Goal: Task Accomplishment & Management: Manage account settings

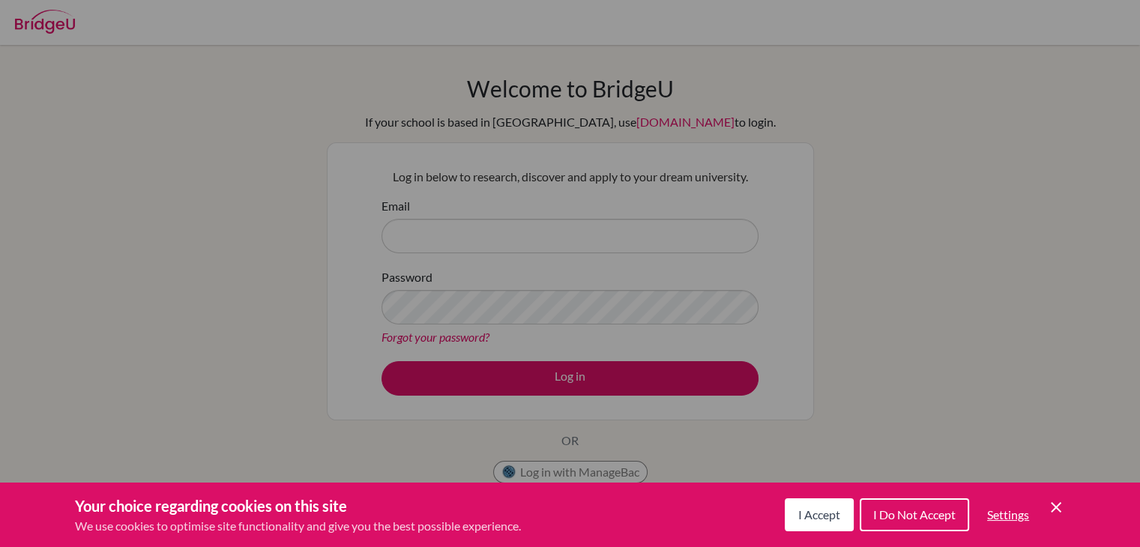
click at [825, 521] on span "I Accept" at bounding box center [819, 514] width 42 height 14
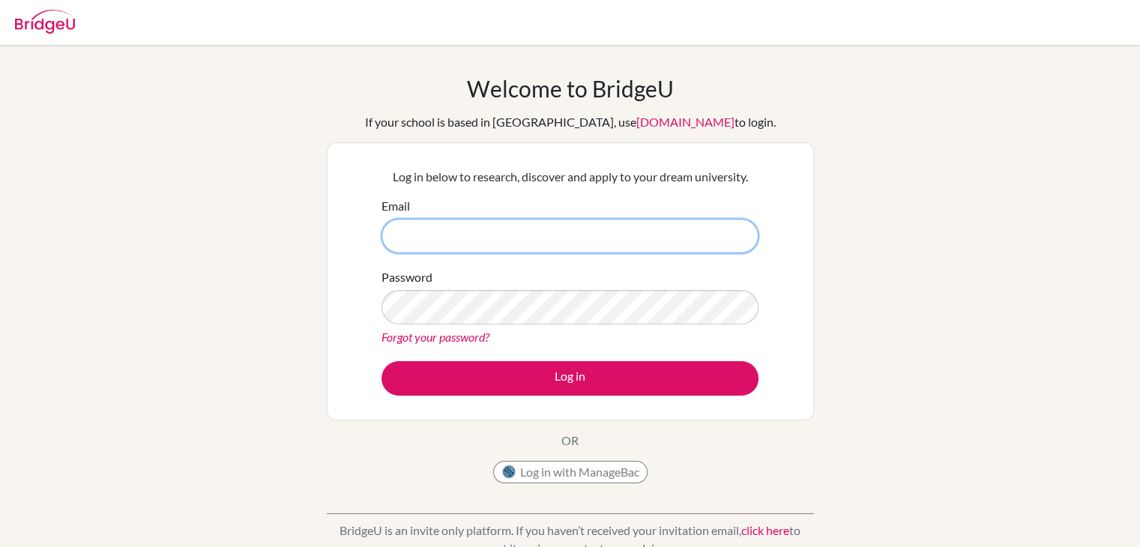
click at [625, 233] on input "Email" at bounding box center [570, 236] width 377 height 34
type input "[EMAIL_ADDRESS][DOMAIN_NAME]"
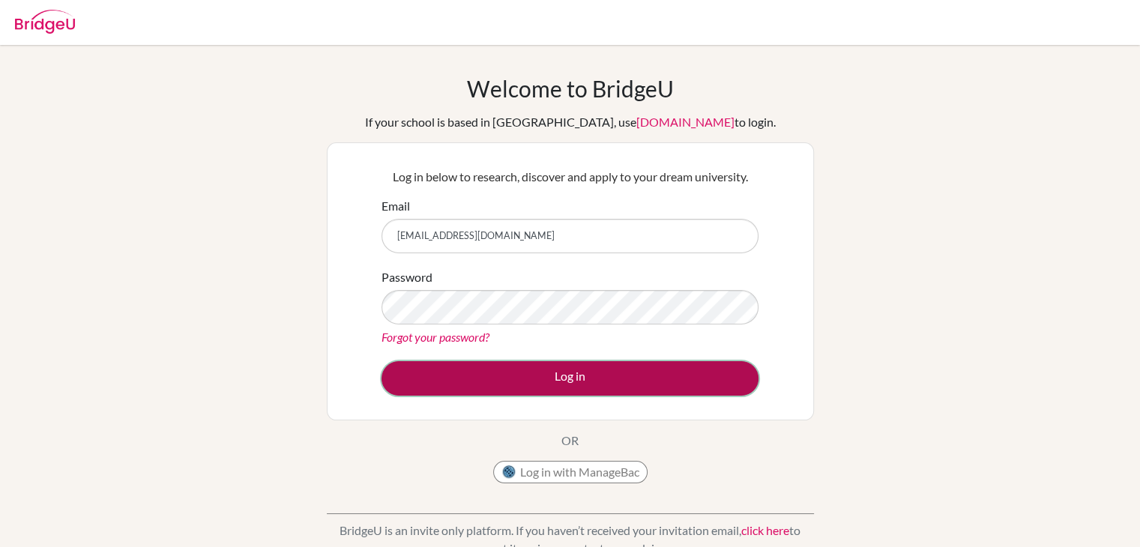
click at [682, 393] on button "Log in" at bounding box center [570, 378] width 377 height 34
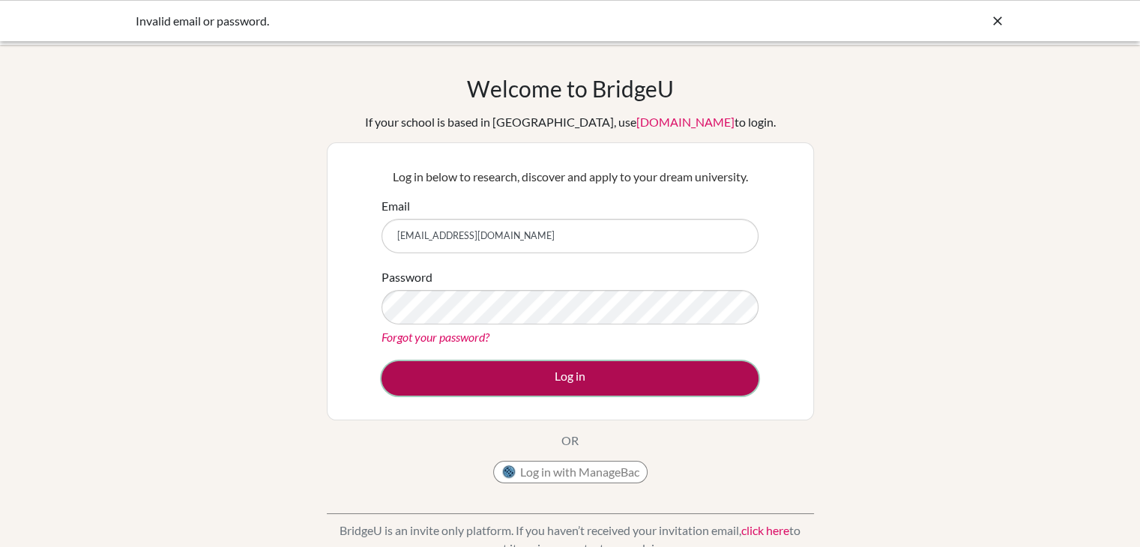
click at [570, 373] on button "Log in" at bounding box center [570, 378] width 377 height 34
click at [579, 367] on button "Log in" at bounding box center [570, 378] width 377 height 34
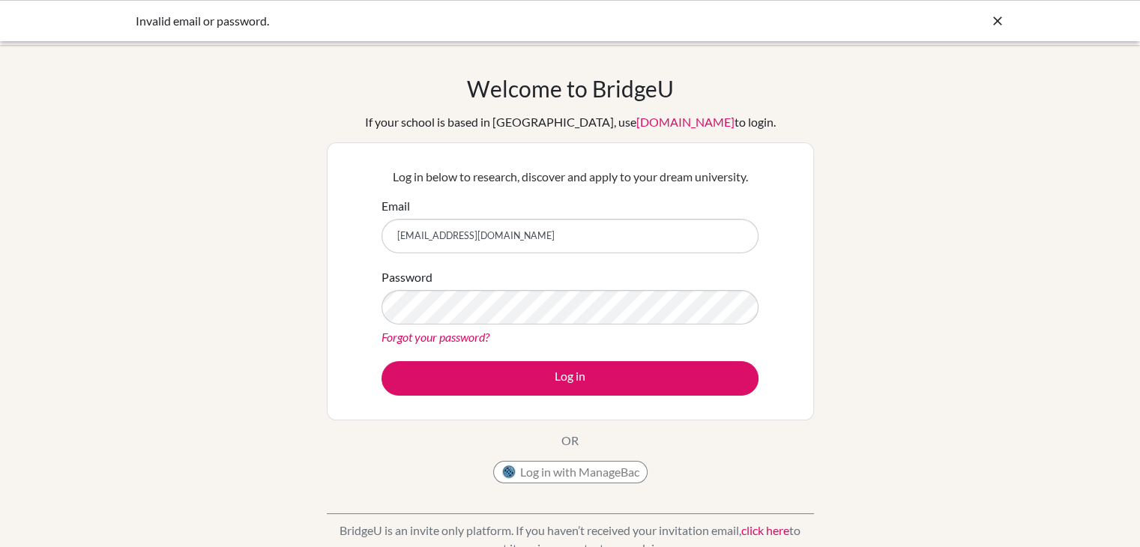
click at [603, 240] on input "[EMAIL_ADDRESS][DOMAIN_NAME]" at bounding box center [570, 236] width 377 height 34
drag, startPoint x: 406, startPoint y: 232, endPoint x: 488, endPoint y: 241, distance: 82.9
click at [488, 241] on input "[EMAIL_ADDRESS][DOMAIN_NAME]" at bounding box center [570, 236] width 377 height 34
drag, startPoint x: 510, startPoint y: 241, endPoint x: 371, endPoint y: 248, distance: 138.9
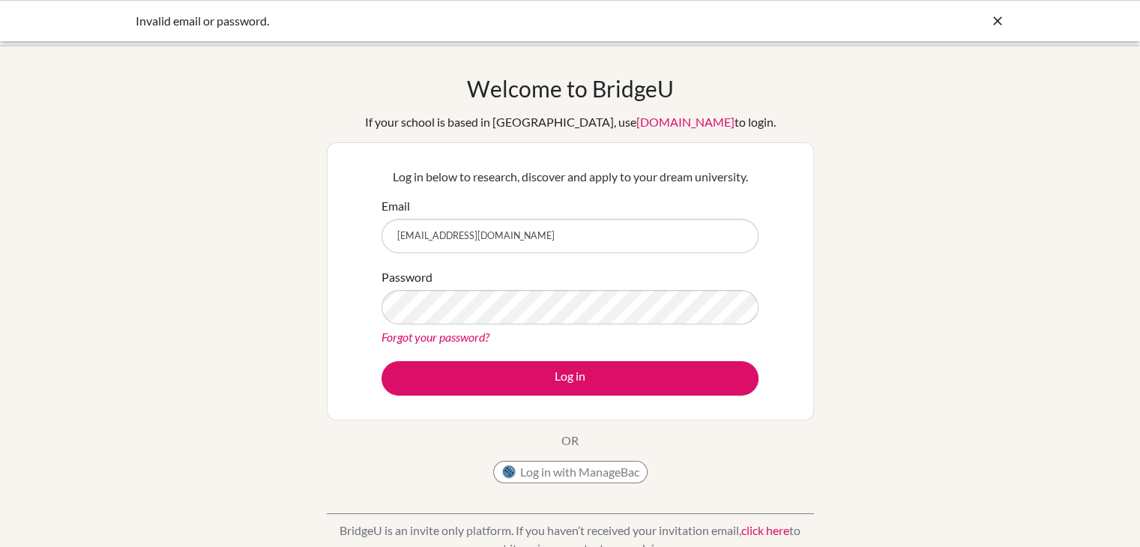
click at [371, 248] on div "Log in below to research, discover and apply to your dream university. Email ch…" at bounding box center [570, 281] width 487 height 278
type input "-"
type input "[EMAIL_ADDRESS][DOMAIN_NAME]"
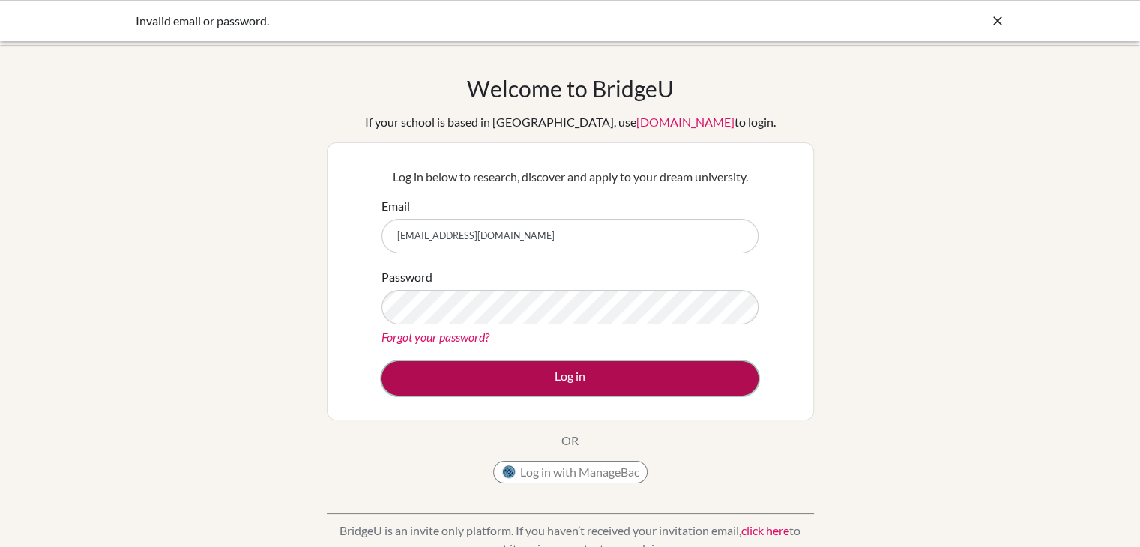
click at [564, 367] on button "Log in" at bounding box center [570, 378] width 377 height 34
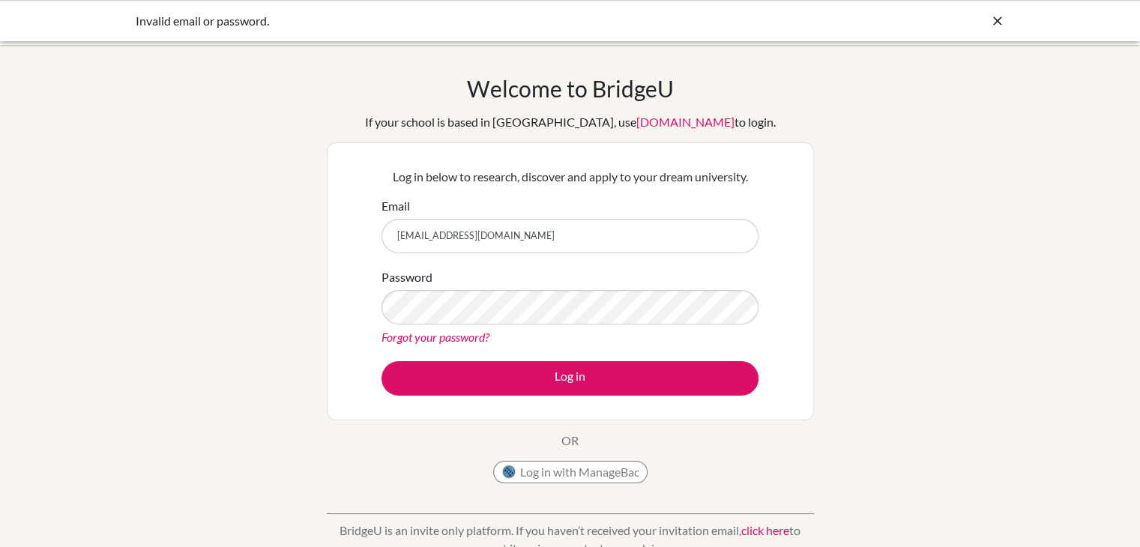
click at [615, 247] on input "[EMAIL_ADDRESS][DOMAIN_NAME]" at bounding box center [570, 236] width 377 height 34
drag, startPoint x: 599, startPoint y: 244, endPoint x: 564, endPoint y: 265, distance: 41.0
click at [570, 259] on form "Email [EMAIL_ADDRESS][DOMAIN_NAME] Password Forgot your password? Log in" at bounding box center [570, 296] width 377 height 199
click at [477, 340] on link "Forgot your password?" at bounding box center [436, 337] width 108 height 14
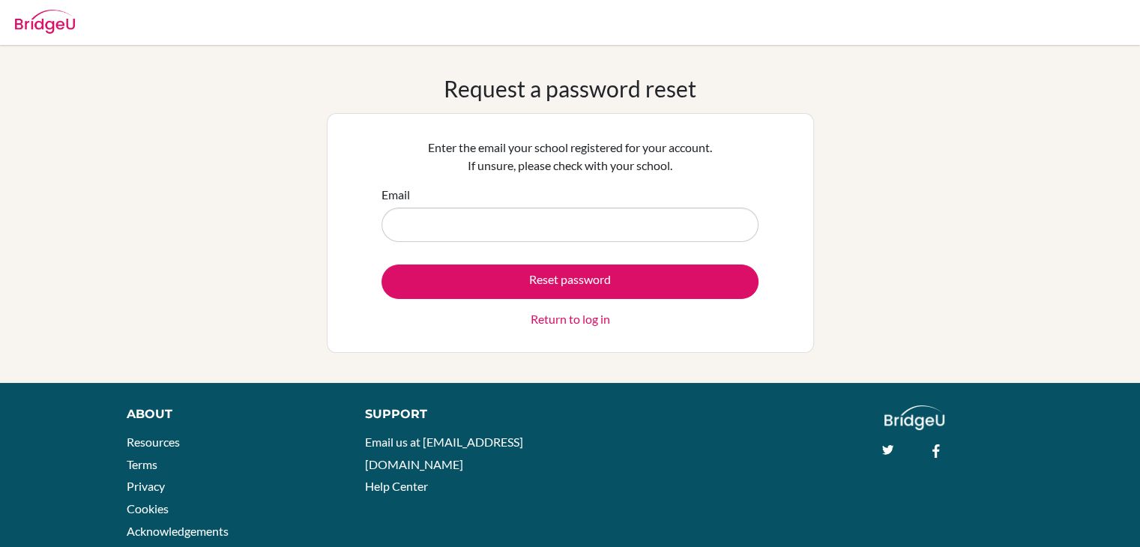
click at [621, 232] on input "Email" at bounding box center [570, 225] width 377 height 34
type input "[EMAIL_ADDRESS][DOMAIN_NAME]"
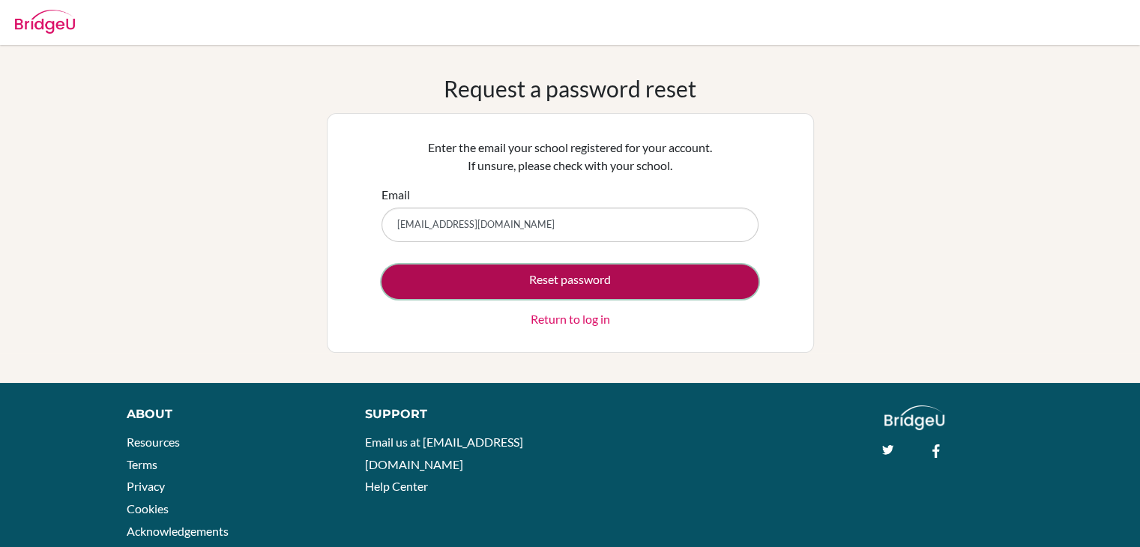
click at [543, 277] on button "Reset password" at bounding box center [570, 282] width 377 height 34
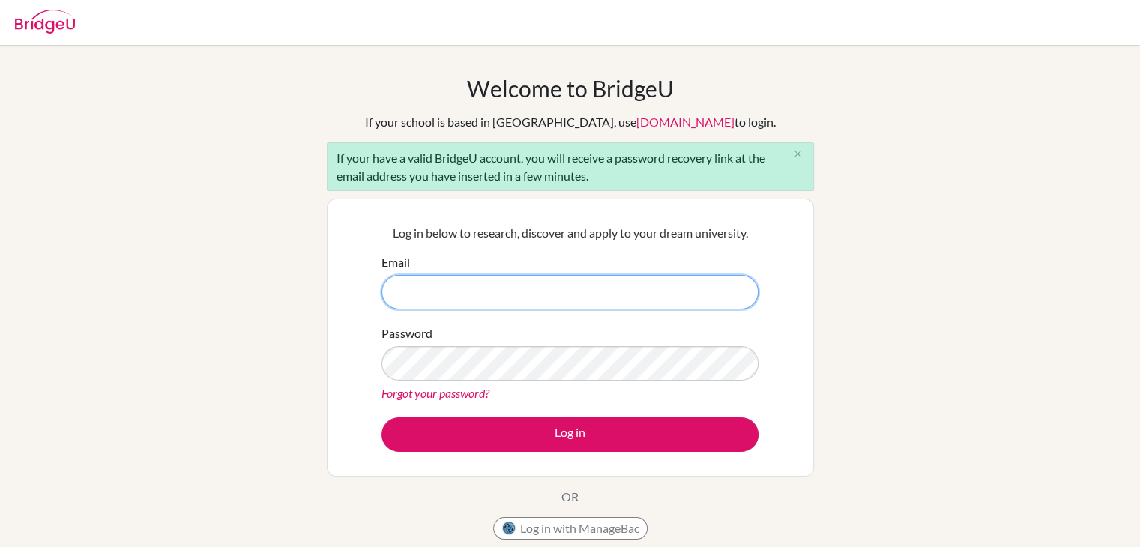
click at [655, 295] on input "Email" at bounding box center [570, 292] width 377 height 34
type input "[EMAIL_ADDRESS][DOMAIN_NAME]"
click at [510, 298] on input "[EMAIL_ADDRESS][DOMAIN_NAME]" at bounding box center [570, 292] width 377 height 34
drag, startPoint x: 513, startPoint y: 295, endPoint x: 374, endPoint y: 310, distance: 139.6
click at [374, 310] on div "Log in below to research, discover and apply to your dream university. Email [E…" at bounding box center [571, 337] width 396 height 247
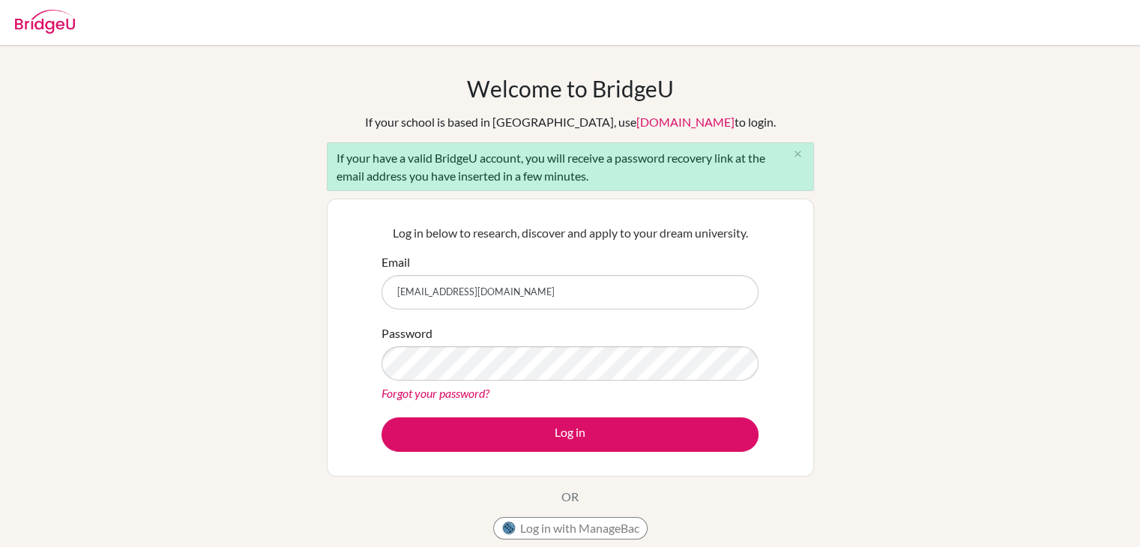
click at [463, 352] on div "Password Forgot your password?" at bounding box center [570, 364] width 377 height 78
drag, startPoint x: 460, startPoint y: 344, endPoint x: 369, endPoint y: 346, distance: 91.5
click at [369, 346] on div "Log in below to research, discover and apply to your dream university. Email [E…" at bounding box center [570, 338] width 487 height 278
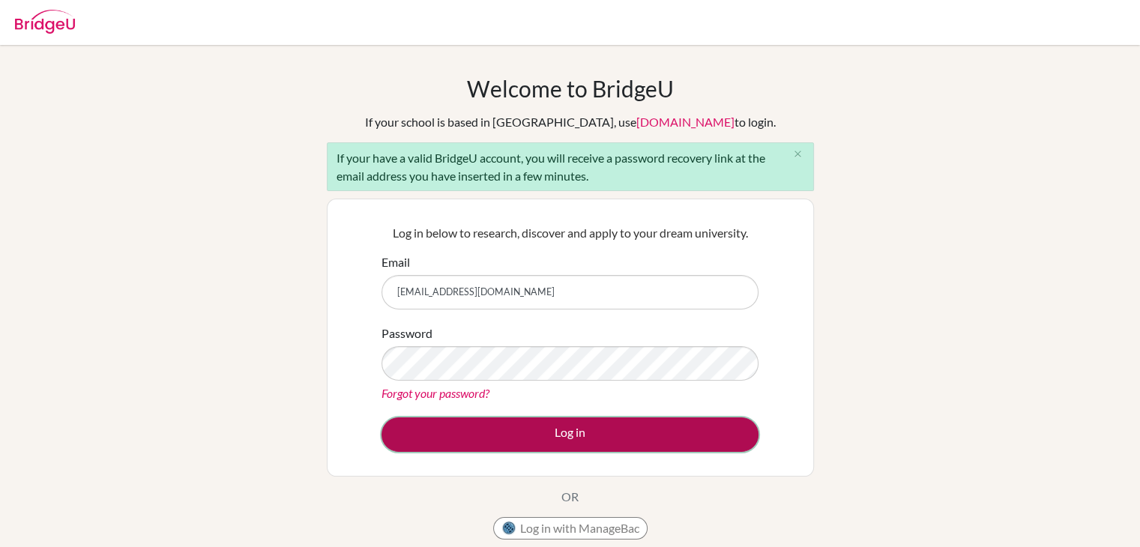
click at [618, 434] on button "Log in" at bounding box center [570, 435] width 377 height 34
